Goal: Task Accomplishment & Management: Manage account settings

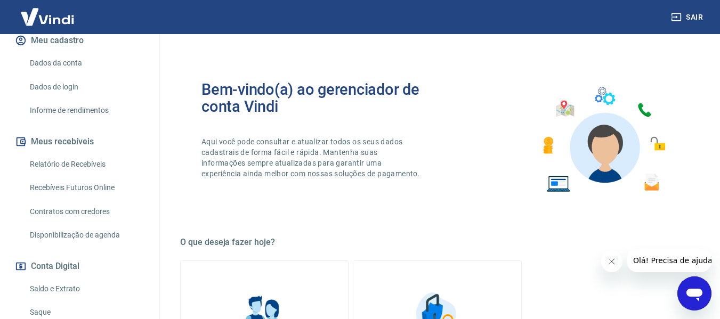
scroll to position [150, 0]
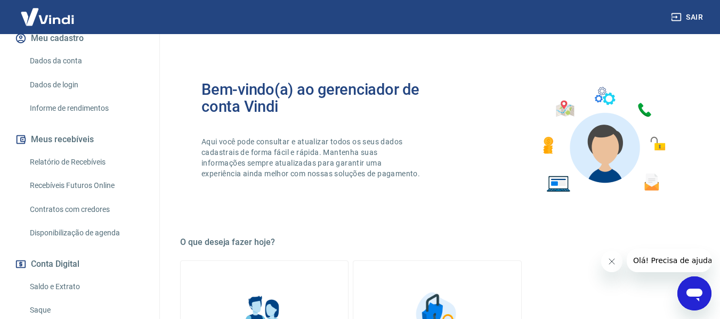
click at [91, 276] on link "Saldo e Extrato" at bounding box center [86, 287] width 121 height 22
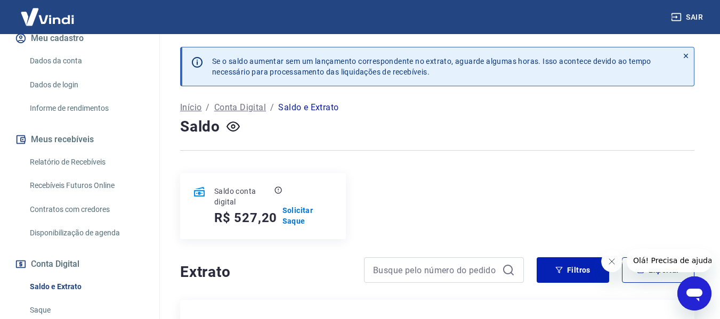
click at [298, 204] on div "Saldo conta digital R$ 527,20 Solicitar Saque" at bounding box center [263, 206] width 166 height 66
click at [292, 223] on p "Solicitar Saque" at bounding box center [307, 215] width 51 height 21
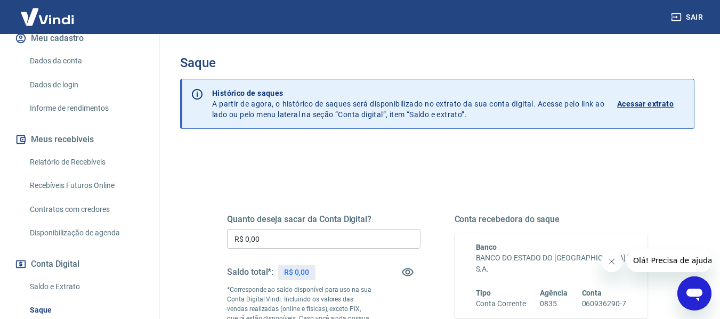
click at [292, 223] on h5 "Quanto deseja sacar da Conta Digital?" at bounding box center [323, 219] width 193 height 11
click at [289, 234] on input "R$ 0,00" at bounding box center [323, 239] width 193 height 20
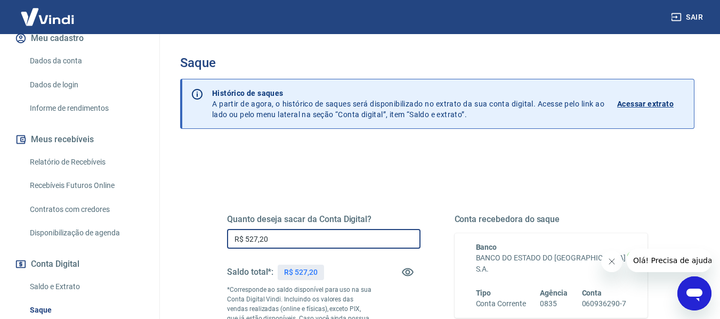
type input "R$ 527,20"
click at [451, 287] on div "Quanto deseja sacar da Conta Digital? R$ 527,20 ​ Saldo total*: R$ 527,20 *Corr…" at bounding box center [437, 290] width 421 height 152
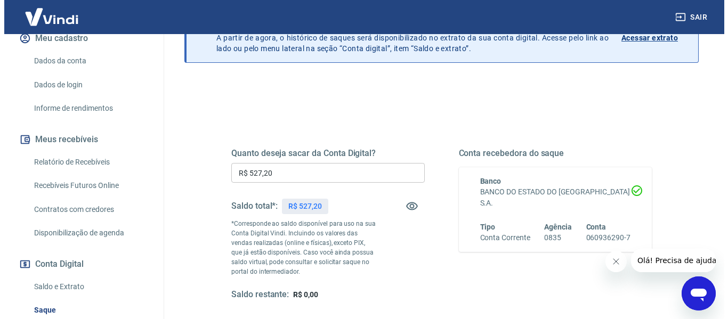
scroll to position [85, 0]
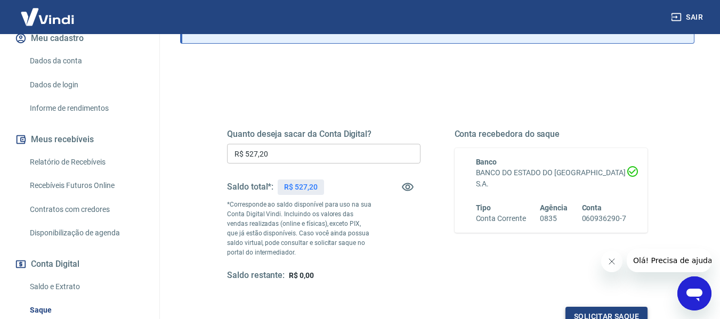
click at [587, 314] on button "Solicitar saque" at bounding box center [606, 317] width 82 height 20
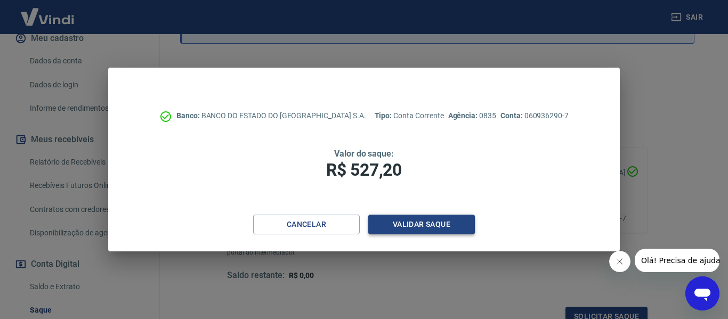
click at [395, 229] on button "Validar saque" at bounding box center [421, 225] width 107 height 20
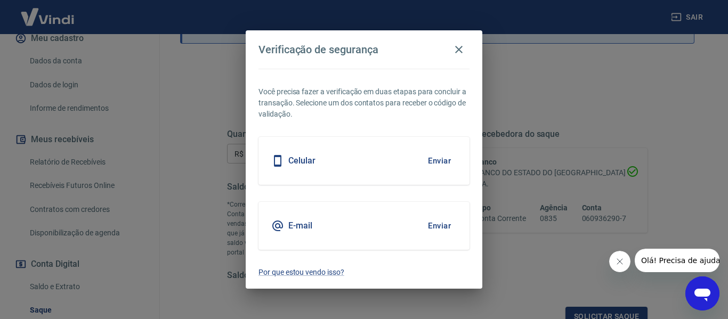
scroll to position [93, 0]
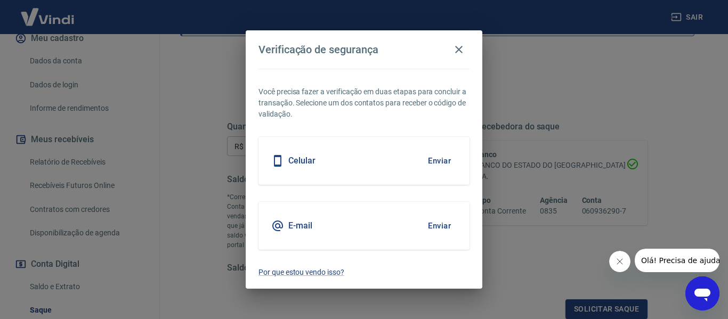
click at [439, 162] on button "Enviar" at bounding box center [439, 161] width 35 height 22
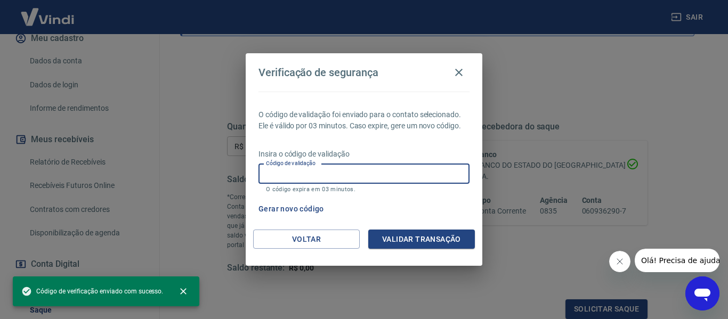
click at [293, 180] on input "Código de validação" at bounding box center [363, 174] width 211 height 20
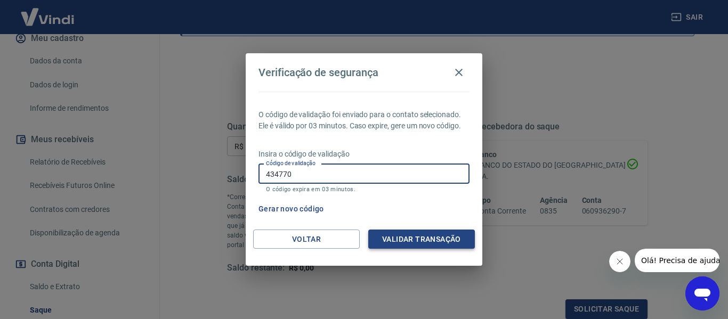
type input "434770"
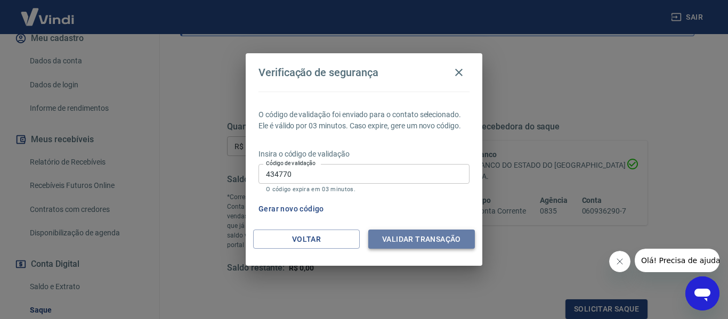
click at [389, 236] on button "Validar transação" at bounding box center [421, 240] width 107 height 20
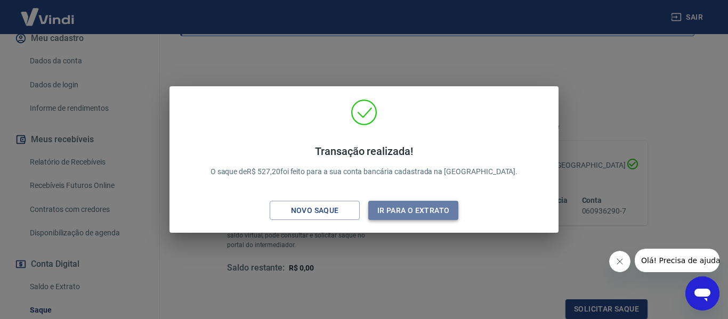
click at [391, 207] on button "Ir para o extrato" at bounding box center [413, 211] width 90 height 20
